Goal: Task Accomplishment & Management: Use online tool/utility

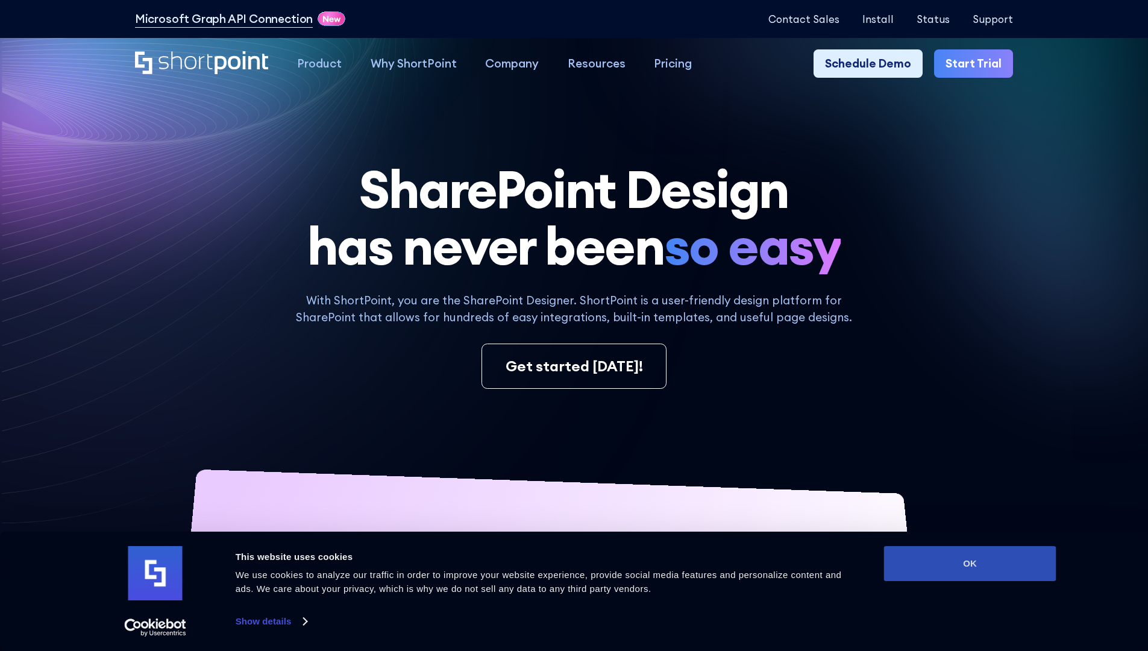
click at [970, 564] on button "OK" at bounding box center [970, 563] width 172 height 35
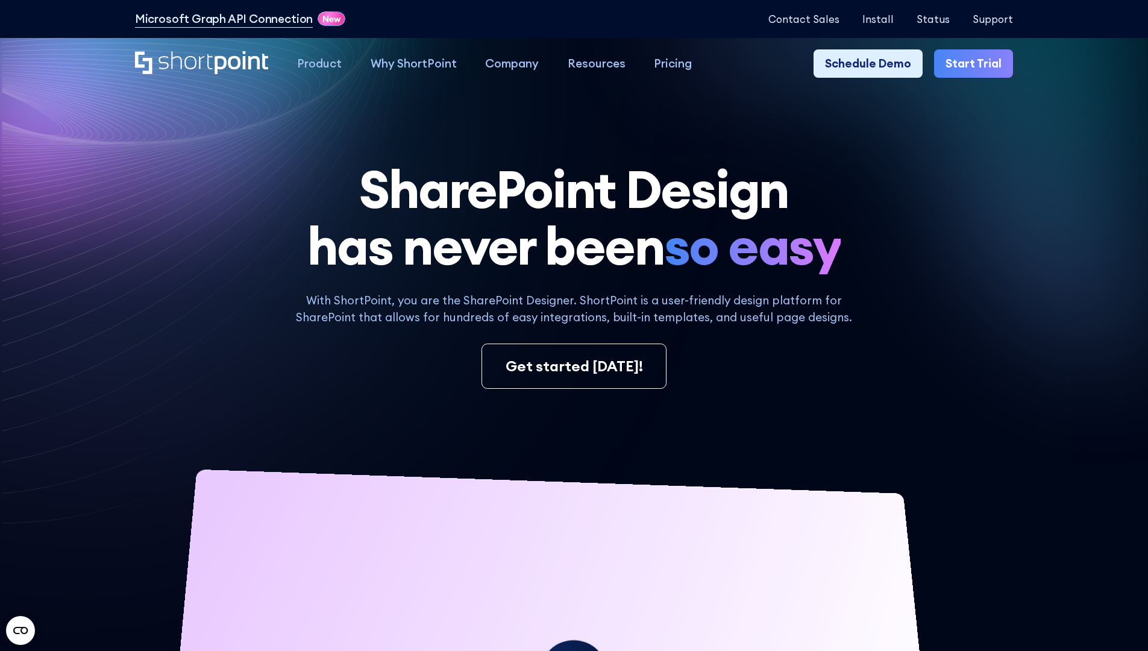
click at [978, 64] on link "Start Trial" at bounding box center [973, 63] width 79 height 29
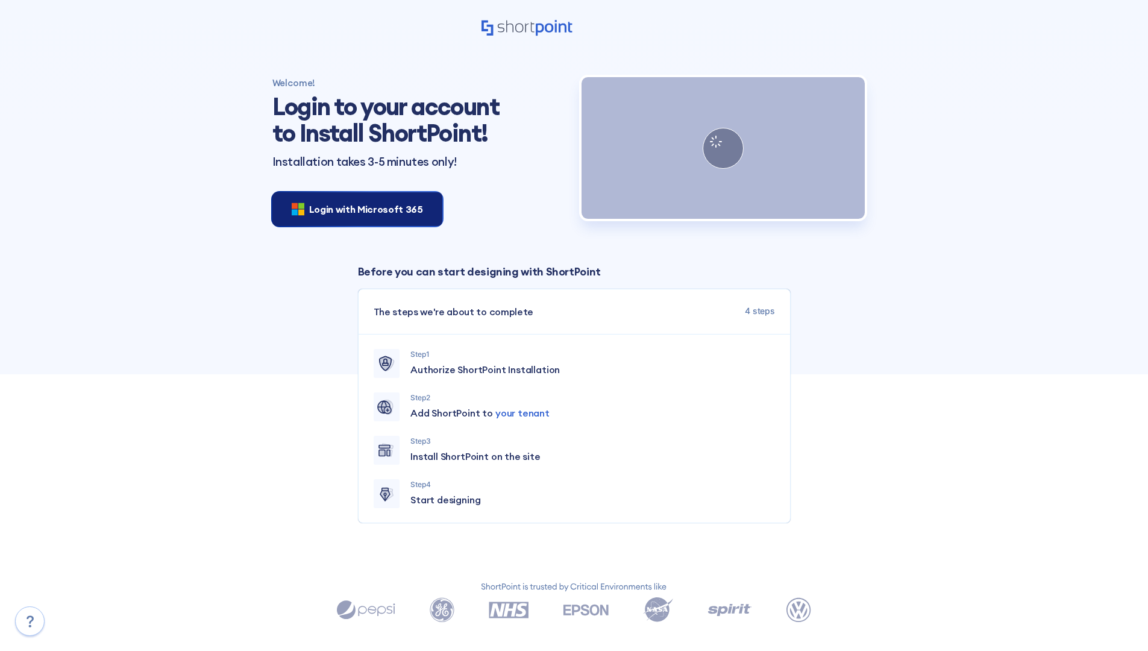
click at [354, 209] on span "Login with Microsoft 365" at bounding box center [366, 209] width 114 height 14
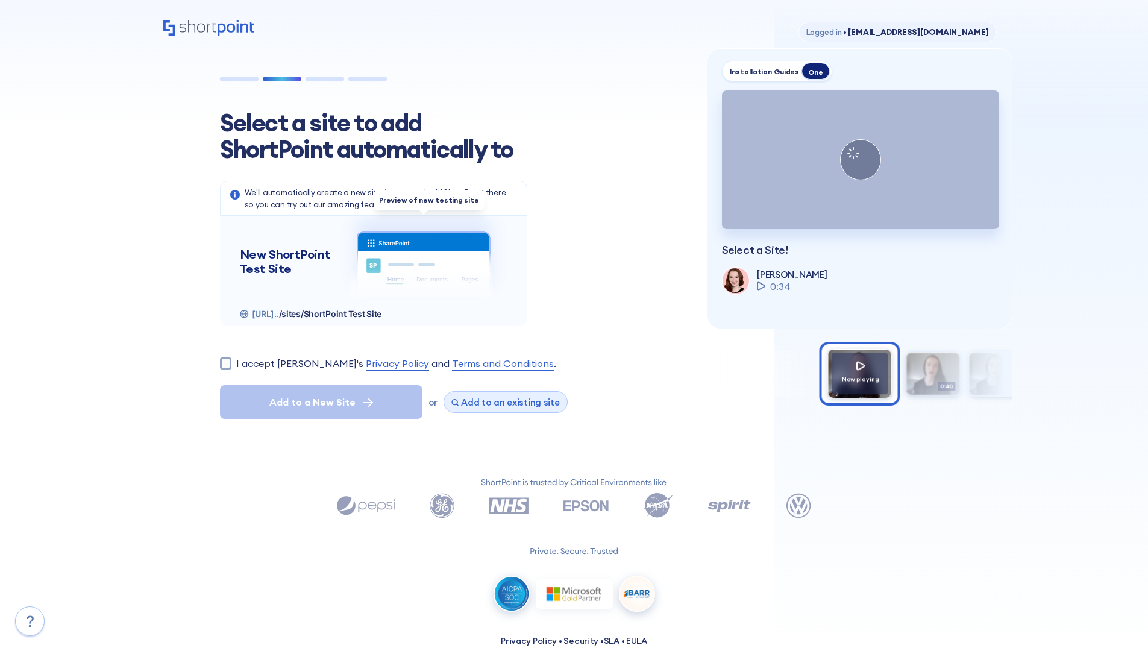
click at [501, 402] on span "Add to an existing site" at bounding box center [510, 402] width 99 height 11
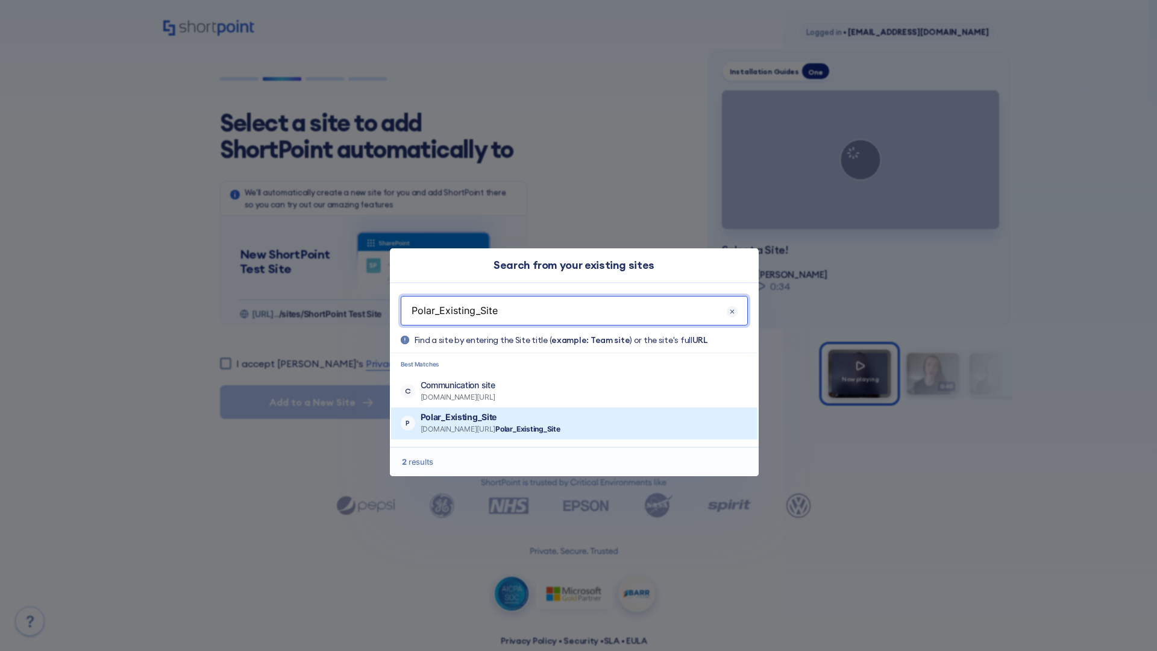
click at [526, 417] on p "Polar_Existing_Site" at bounding box center [491, 417] width 140 height 12
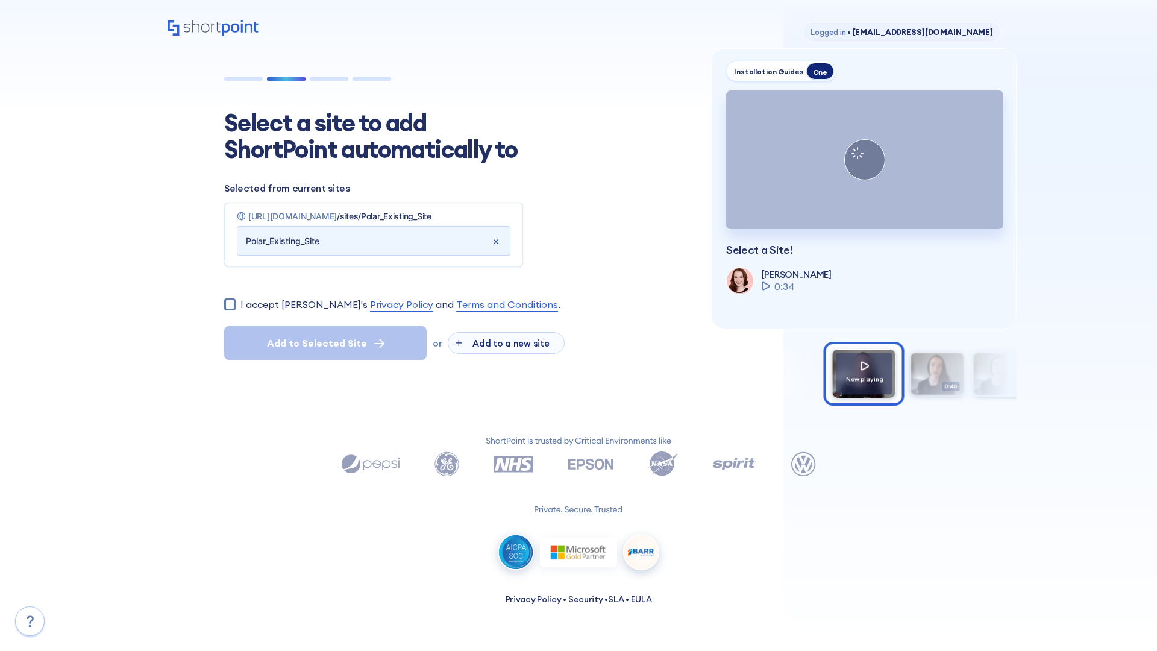
click at [230, 310] on input "I accept ShortPoint's Privacy Policy and Terms and Conditions ." at bounding box center [229, 303] width 11 height 11
checkbox input "true"
click at [326, 350] on span "Add to Selected Site" at bounding box center [317, 343] width 100 height 14
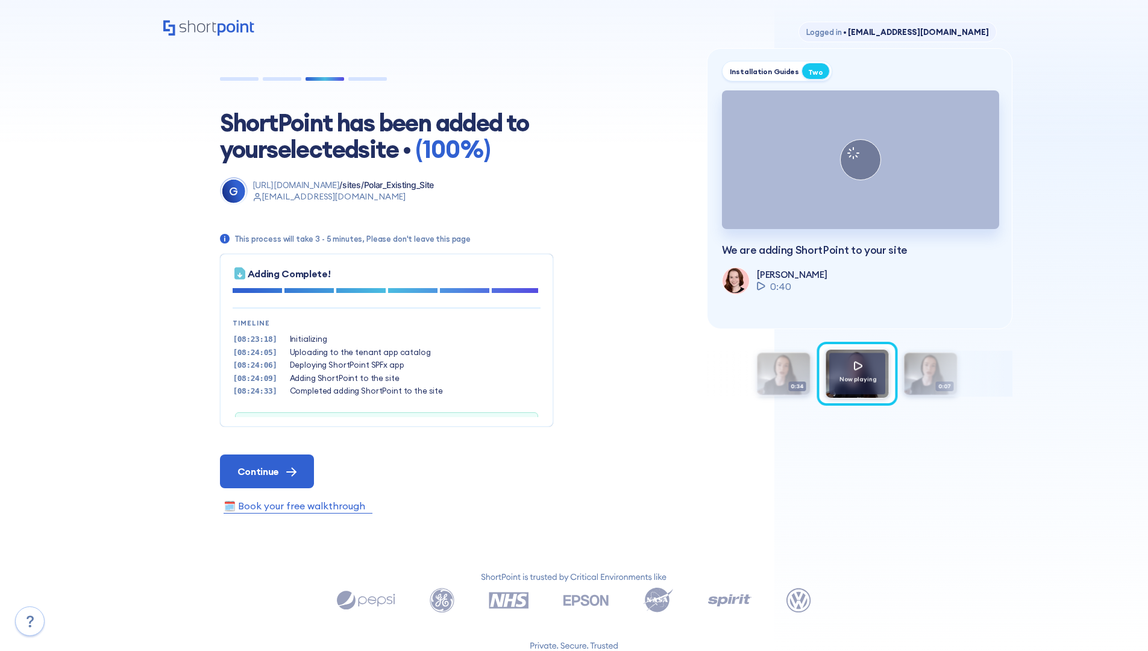
scroll to position [37, 0]
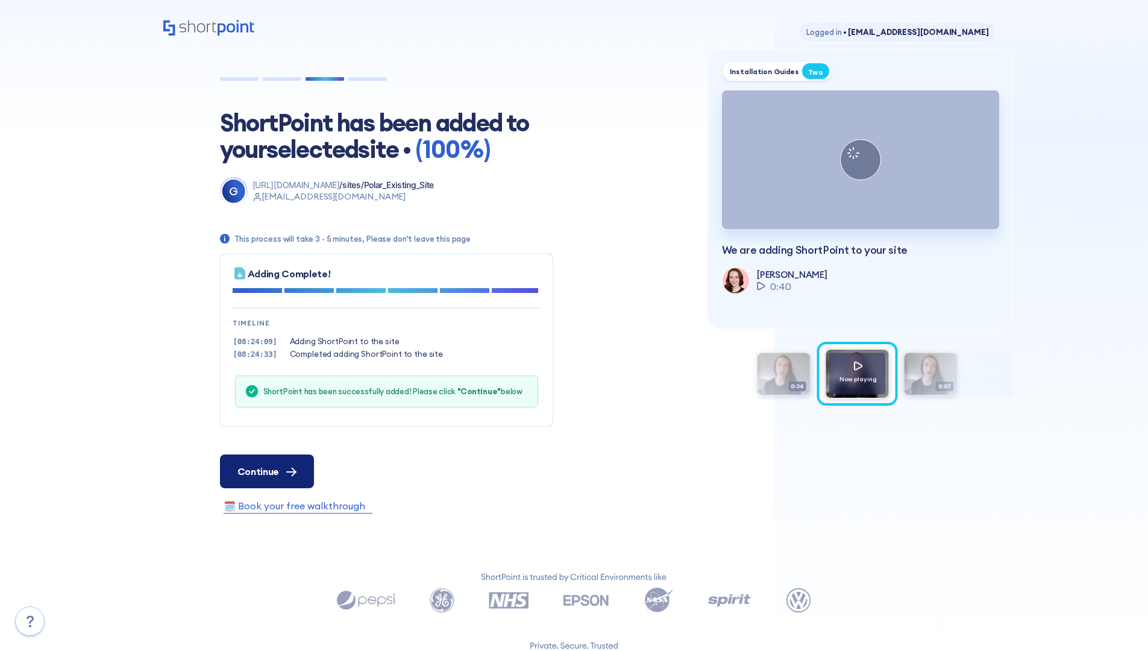
click at [266, 471] on span "Continue" at bounding box center [259, 471] width 42 height 14
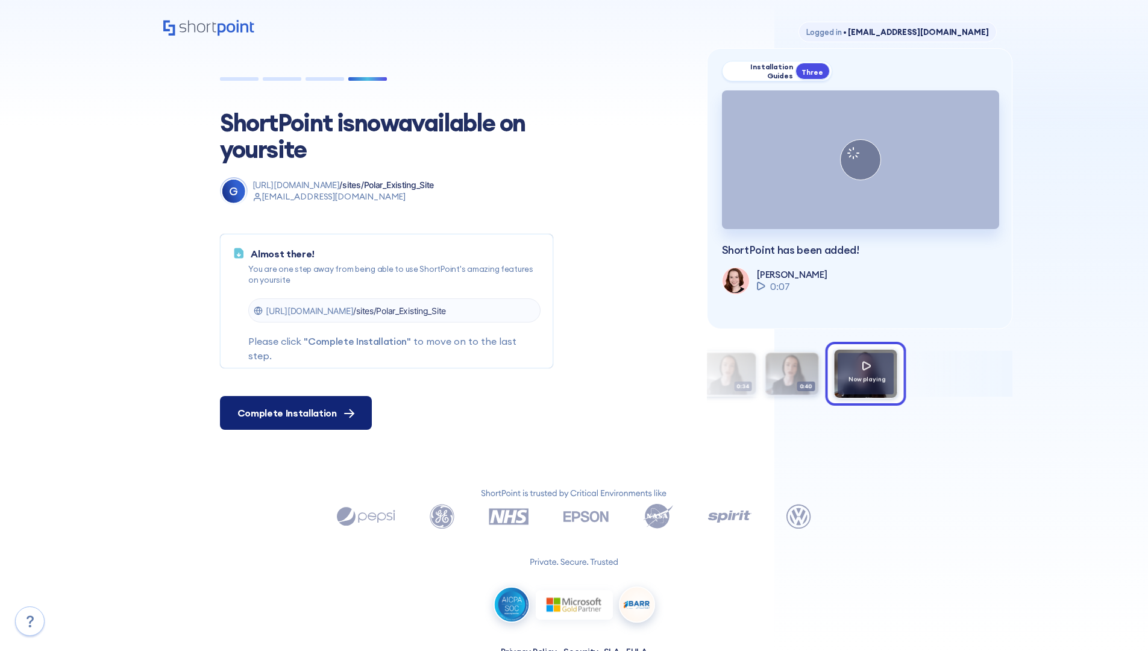
click at [294, 413] on span "Complete Installation" at bounding box center [287, 413] width 99 height 14
